Goal: Task Accomplishment & Management: Complete application form

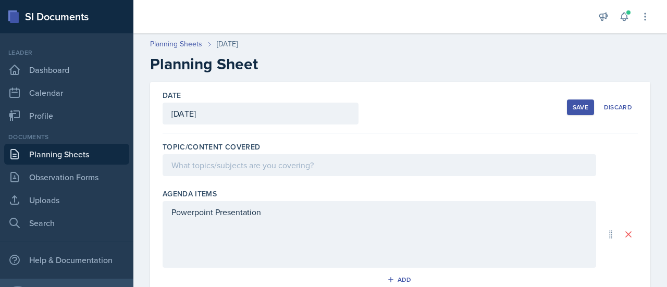
scroll to position [201, 0]
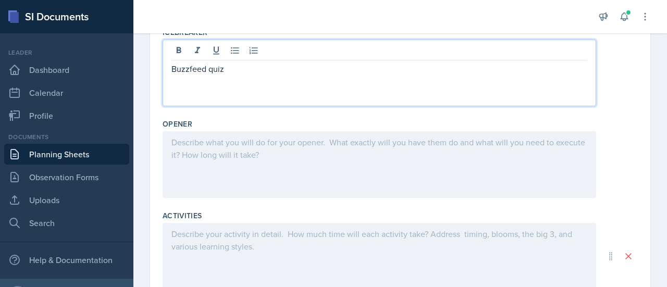
click at [222, 152] on div at bounding box center [378, 164] width 433 height 67
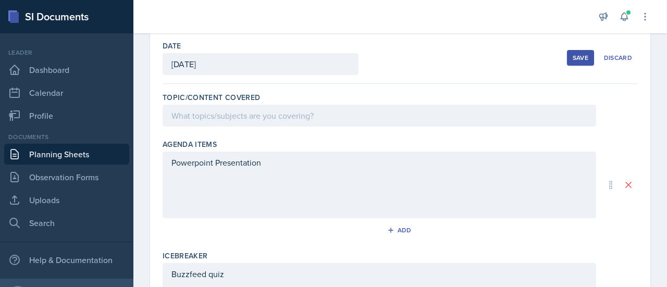
scroll to position [0, 0]
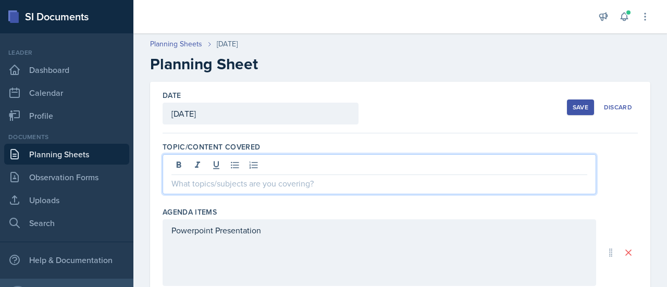
click at [219, 160] on div at bounding box center [378, 174] width 433 height 40
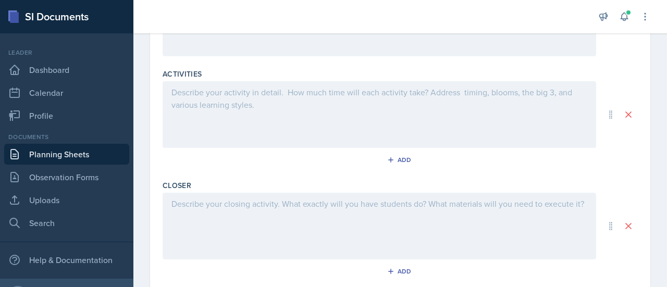
scroll to position [434, 0]
click at [215, 99] on div at bounding box center [378, 113] width 433 height 67
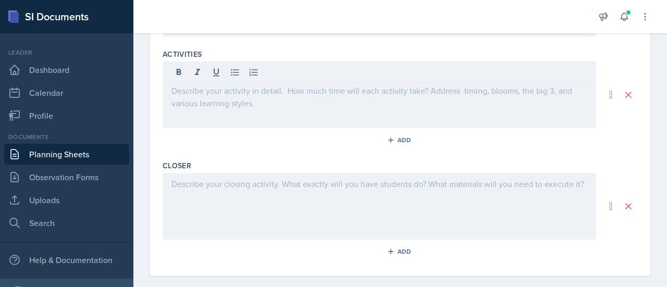
click at [215, 99] on div at bounding box center [378, 94] width 433 height 67
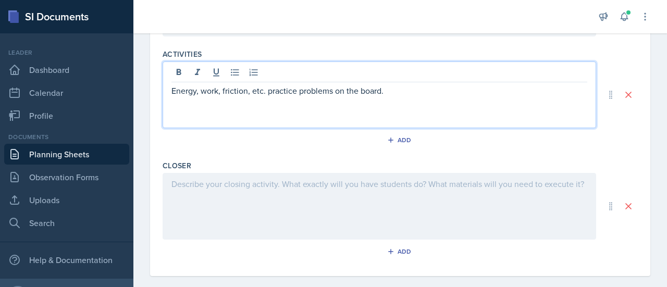
scroll to position [446, 0]
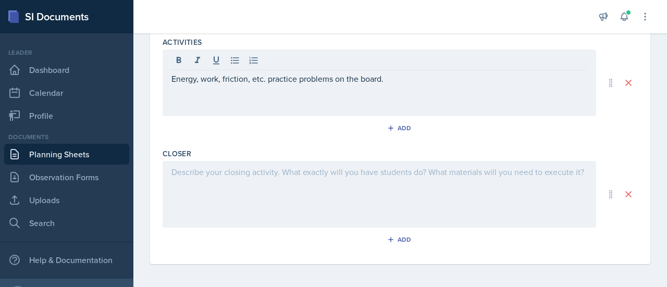
click at [191, 196] on div at bounding box center [378, 194] width 433 height 67
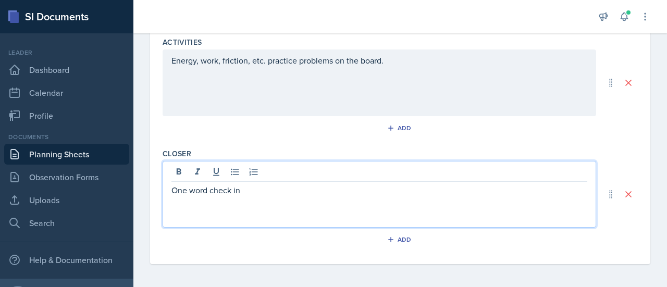
scroll to position [0, 0]
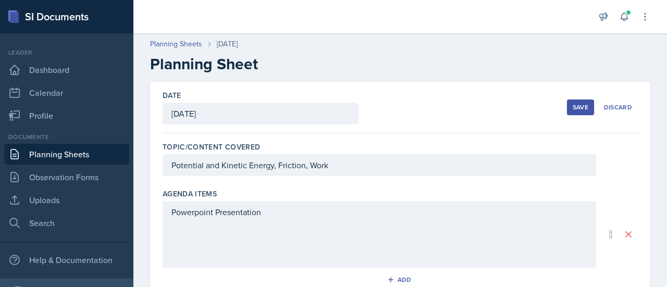
click at [567, 108] on button "Save" at bounding box center [580, 107] width 27 height 16
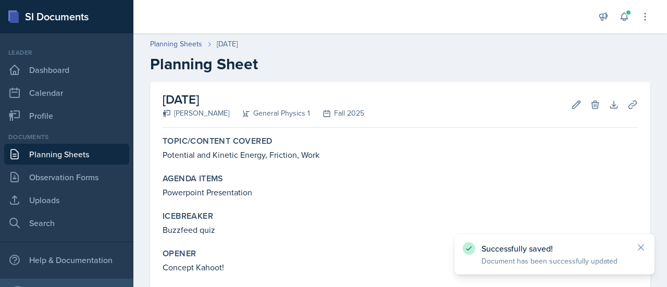
scroll to position [132, 0]
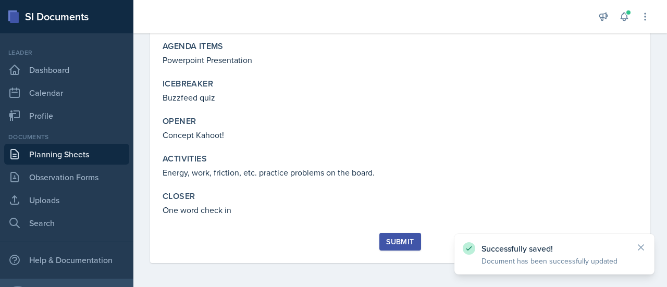
click at [391, 240] on div "Submit" at bounding box center [400, 241] width 28 height 8
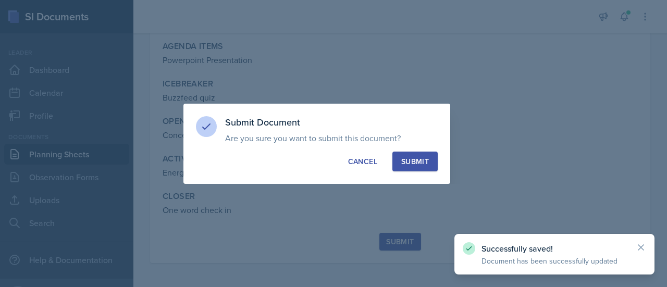
click at [428, 156] on div "Submit" at bounding box center [415, 161] width 28 height 10
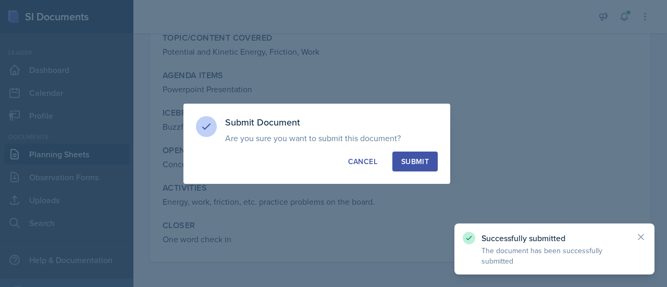
scroll to position [103, 0]
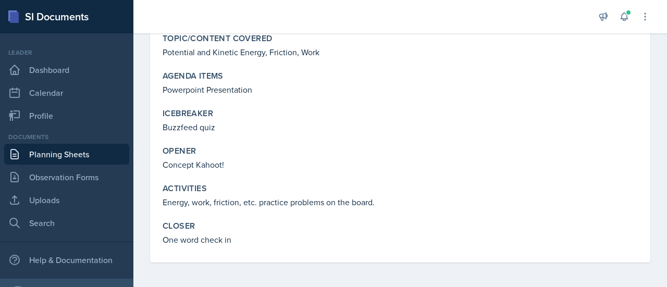
click at [418, 149] on div "Opener" at bounding box center [399, 151] width 475 height 10
